Goal: Information Seeking & Learning: Learn about a topic

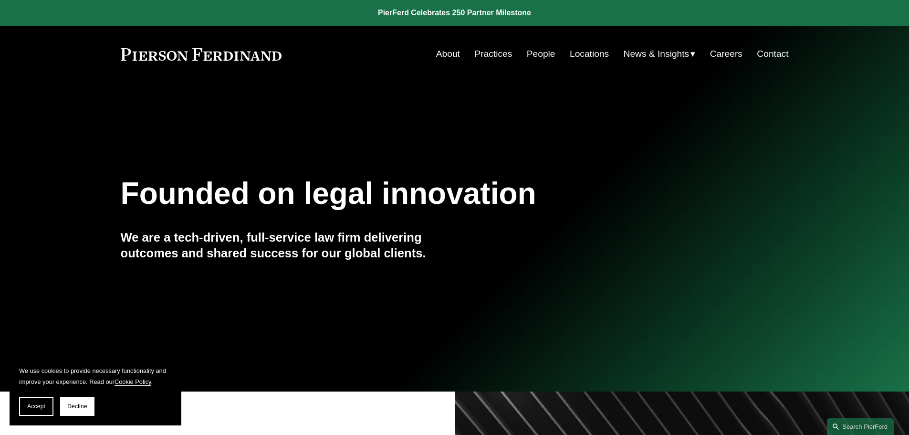
click at [497, 54] on link "Practices" at bounding box center [493, 54] width 38 height 18
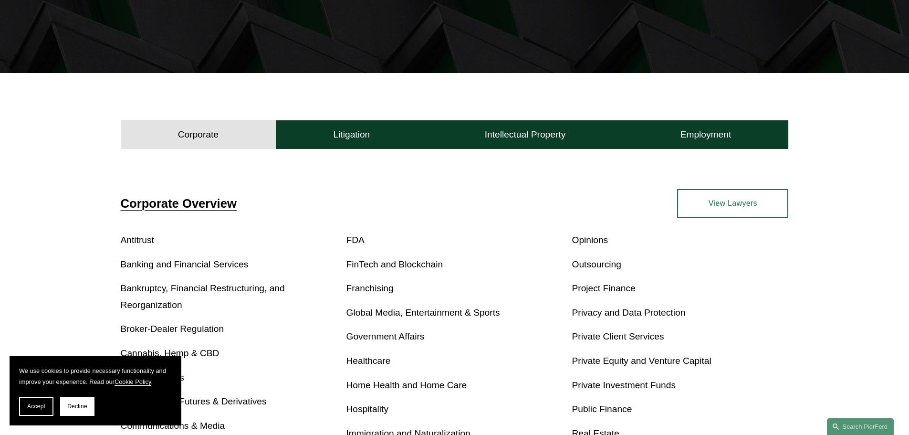
scroll to position [191, 0]
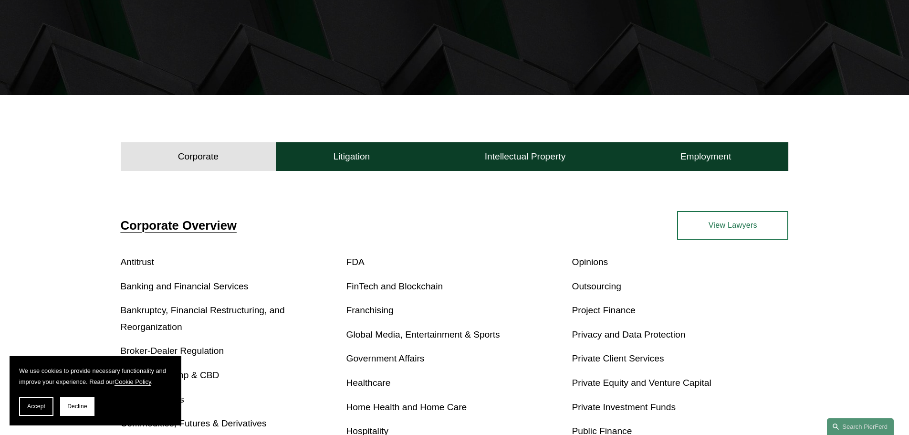
click at [748, 232] on link "View Lawyers" at bounding box center [732, 225] width 111 height 29
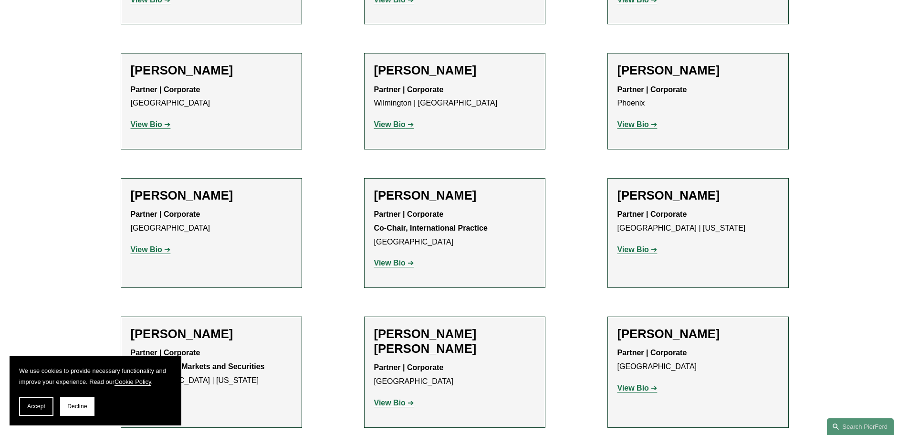
scroll to position [4170, 0]
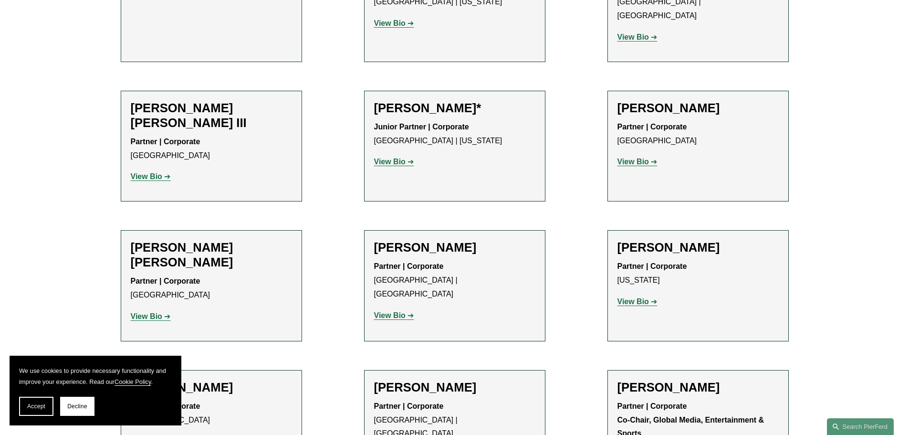
click at [145, 437] on strong "View Bio" at bounding box center [146, 441] width 31 height 8
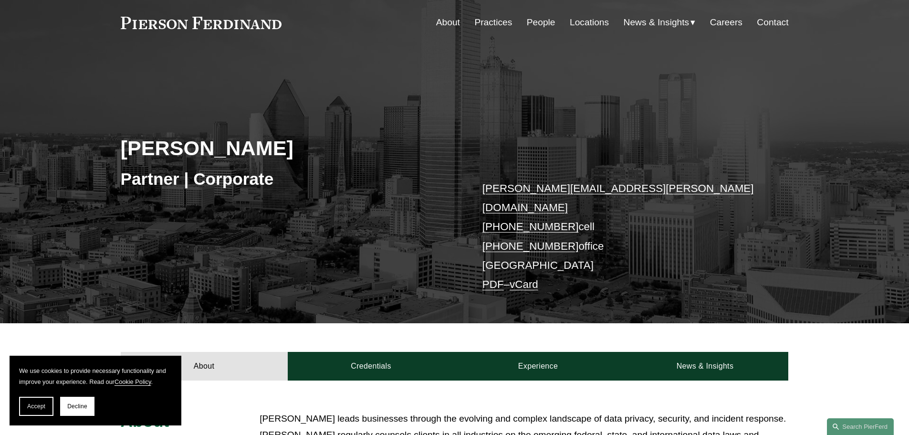
scroll to position [48, 0]
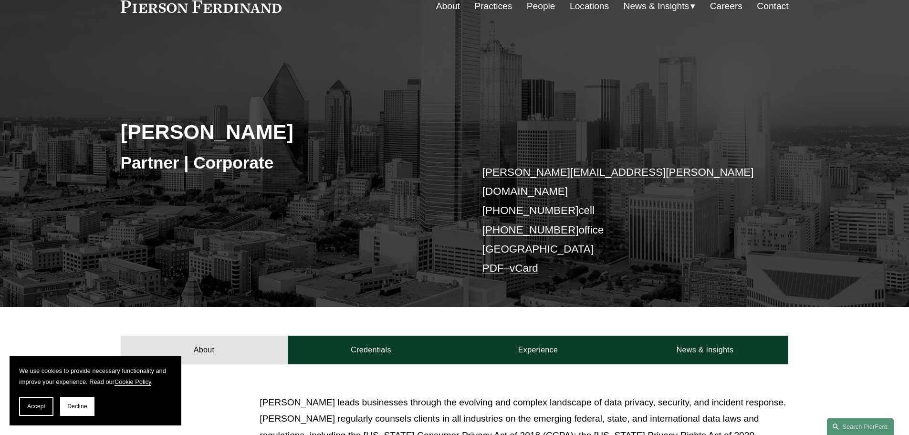
click at [491, 262] on link "PDF" at bounding box center [492, 268] width 21 height 12
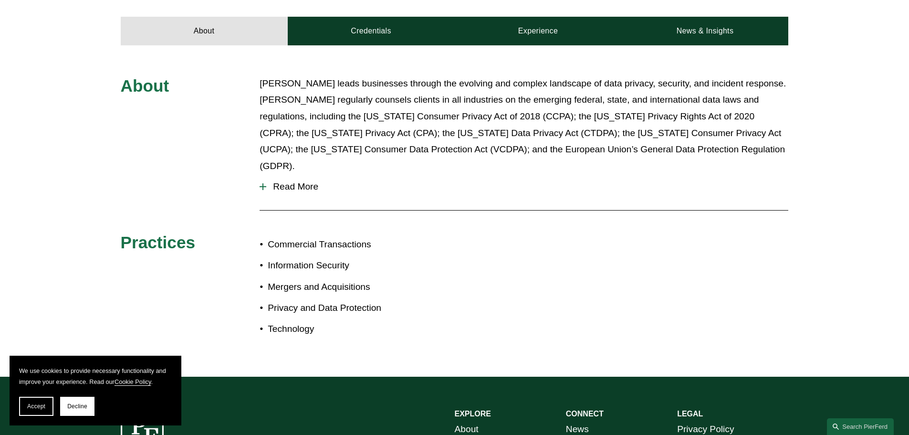
scroll to position [382, 0]
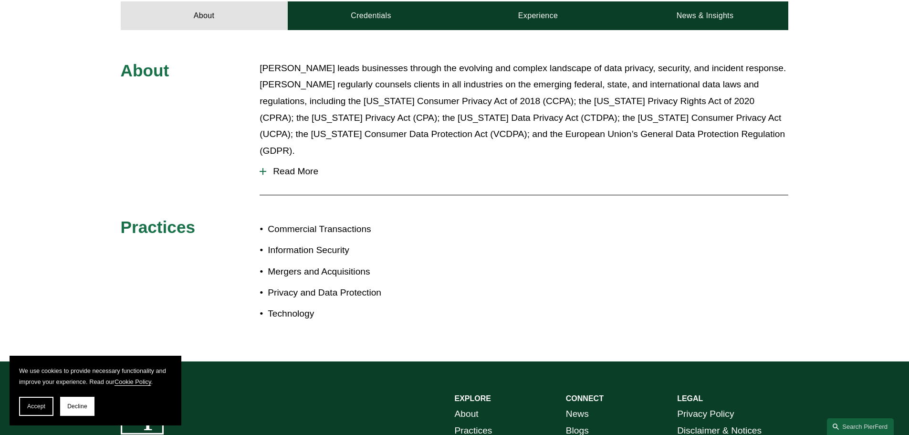
click at [299, 166] on span "Read More" at bounding box center [527, 171] width 522 height 10
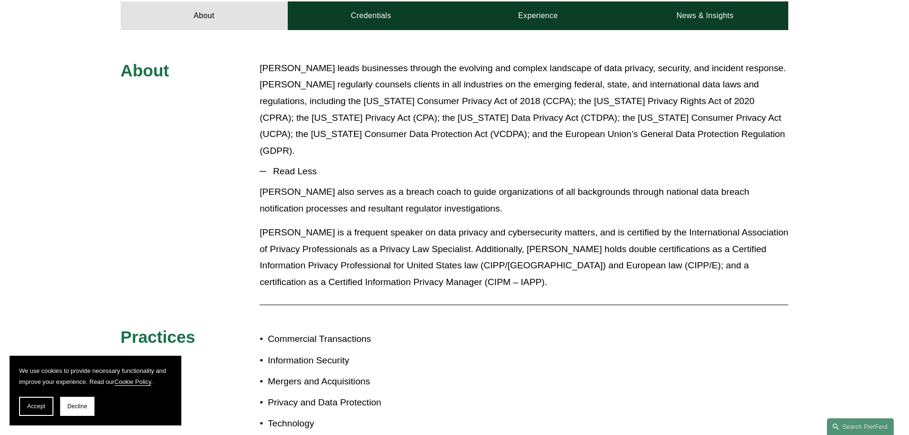
click at [346, 224] on p "Jeremy is a frequent speaker on data privacy and cybersecurity matters, and is …" at bounding box center [524, 257] width 529 height 66
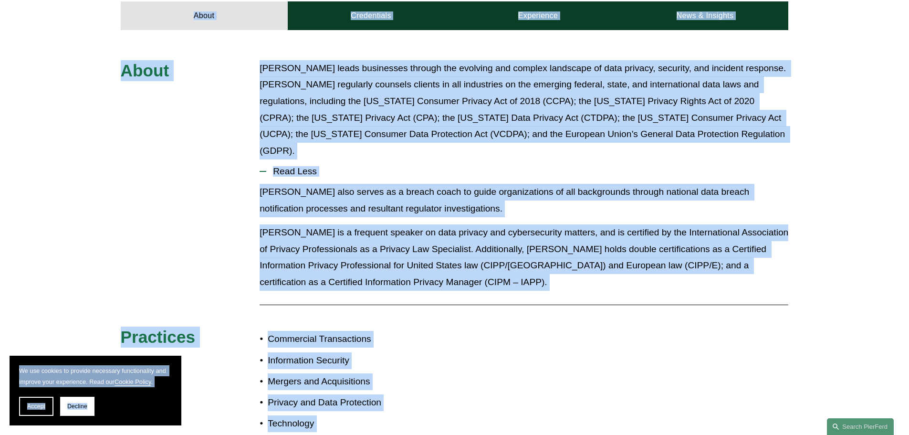
copy body "We use cookies to provide necessary functionality and improve your experience. …"
